Goal: Information Seeking & Learning: Find specific page/section

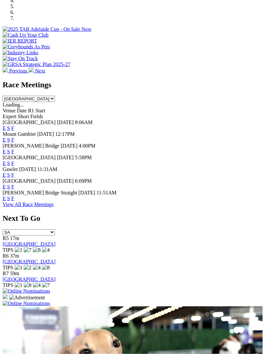
scroll to position [268, 0]
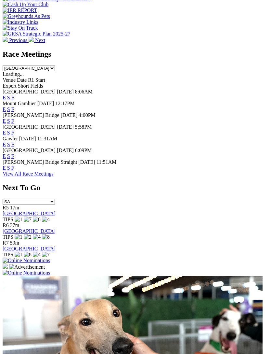
click at [14, 155] on link "F" at bounding box center [12, 156] width 3 height 6
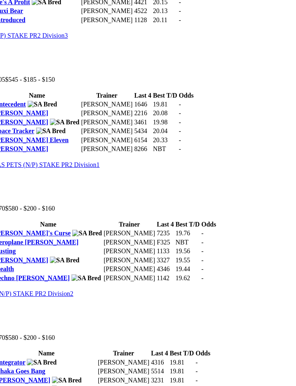
scroll to position [606, 0]
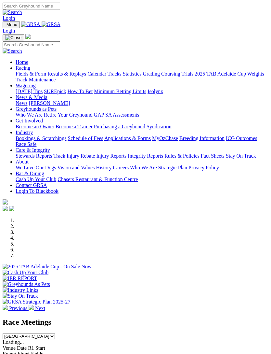
scroll to position [284, 0]
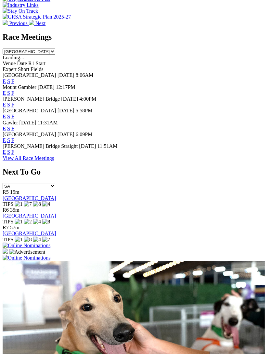
click at [14, 125] on link "F" at bounding box center [12, 128] width 3 height 6
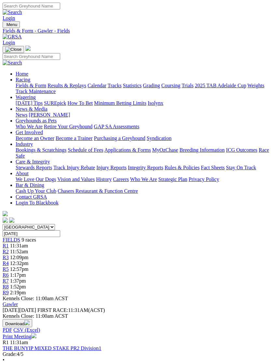
click at [5, 26] on img "Toggle navigation" at bounding box center [5, 26] width 0 height 0
click at [143, 88] on link "Grading" at bounding box center [151, 86] width 17 height 6
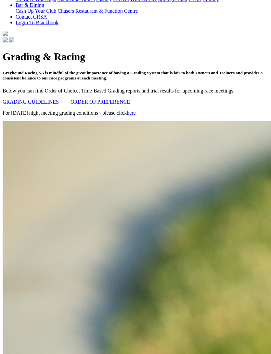
scroll to position [180, 0]
